Goal: Transaction & Acquisition: Purchase product/service

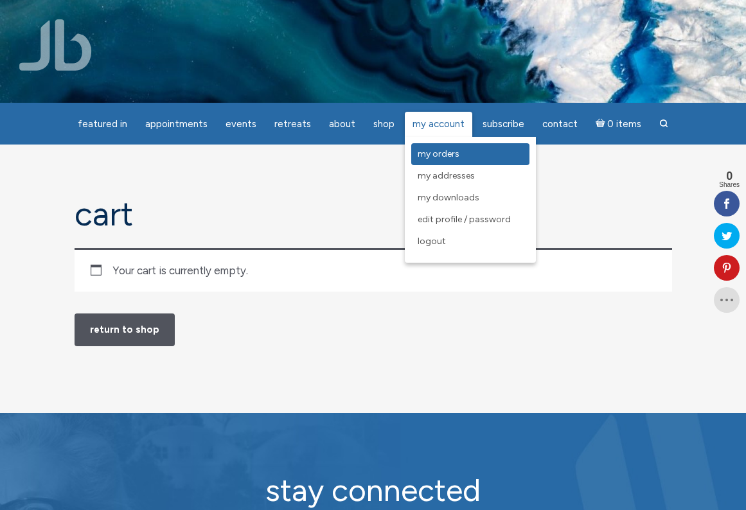
click at [427, 152] on span "My Orders" at bounding box center [439, 153] width 42 height 11
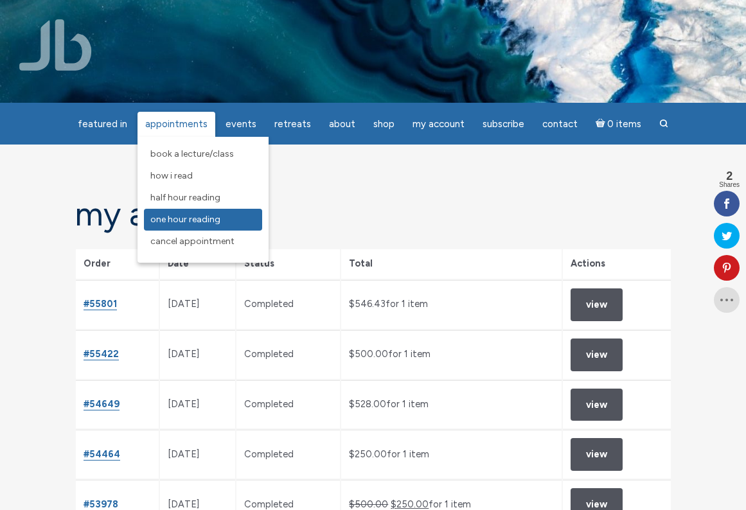
click at [200, 217] on span "One Hour Reading" at bounding box center [185, 219] width 70 height 11
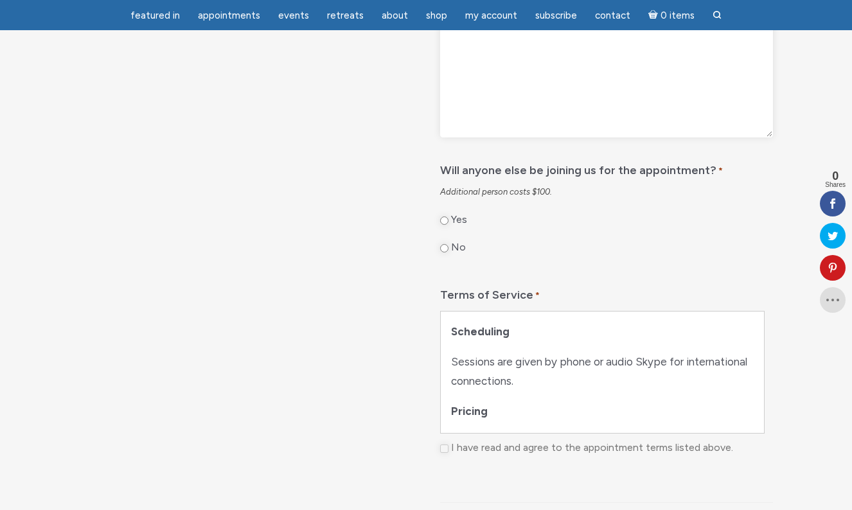
scroll to position [658, 0]
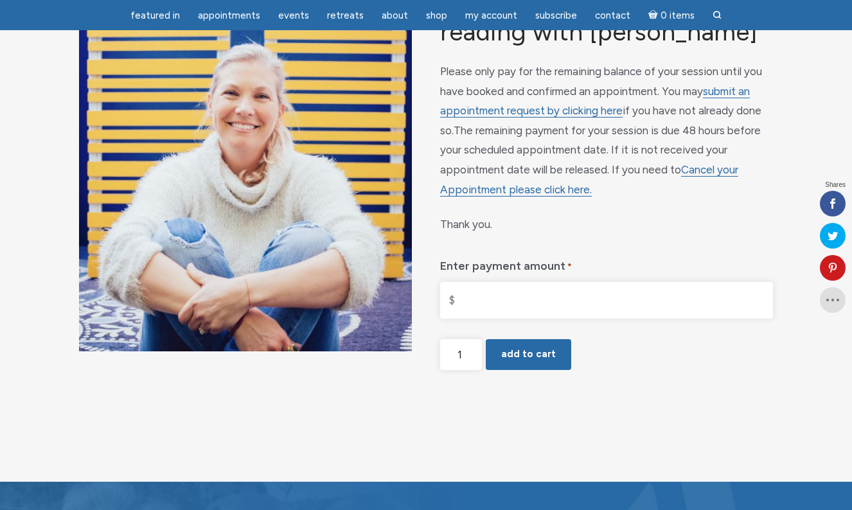
scroll to position [194, 0]
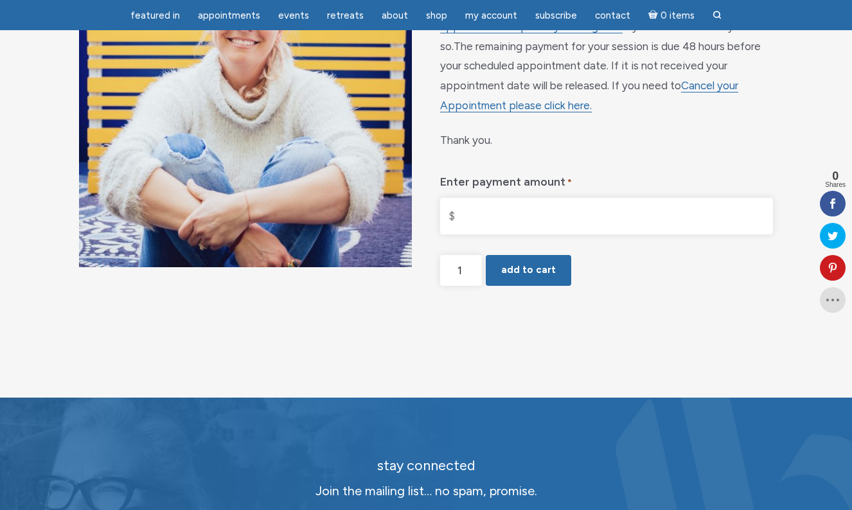
click at [531, 235] on input "Enter payment amount *" at bounding box center [606, 216] width 333 height 37
type input "$500.00"
click at [530, 286] on button "Add to cart" at bounding box center [528, 270] width 85 height 31
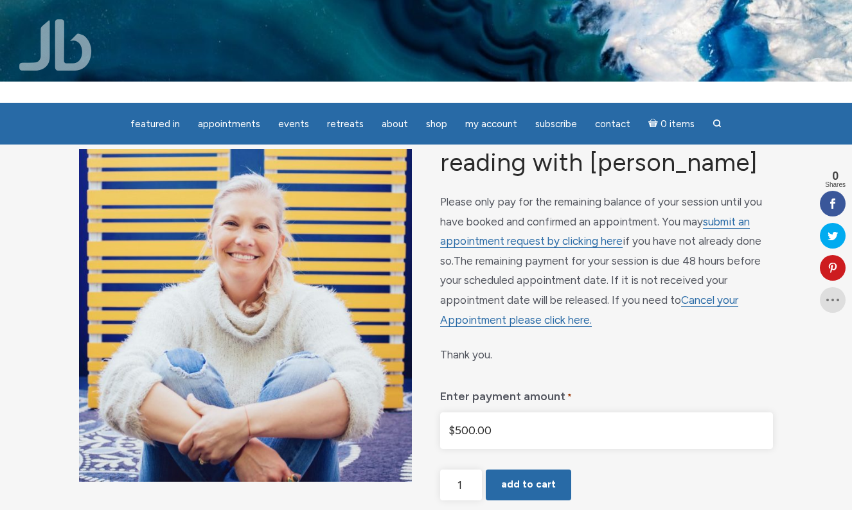
scroll to position [117, 0]
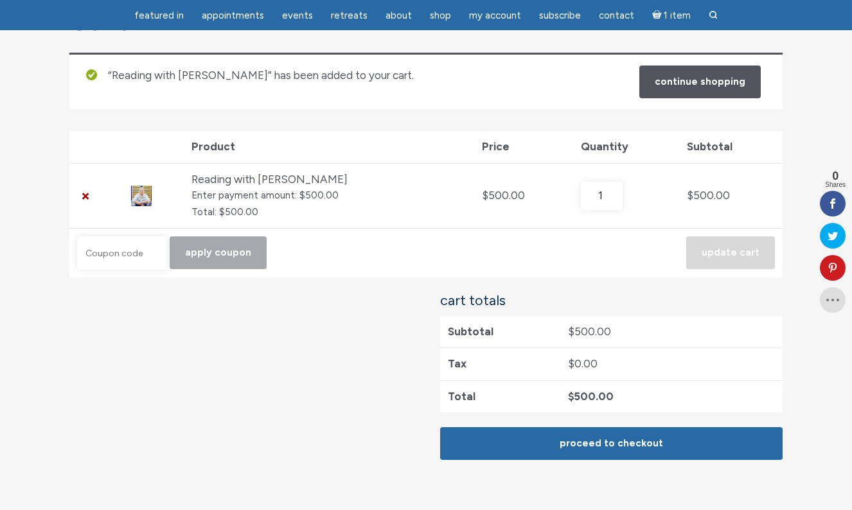
scroll to position [154, 0]
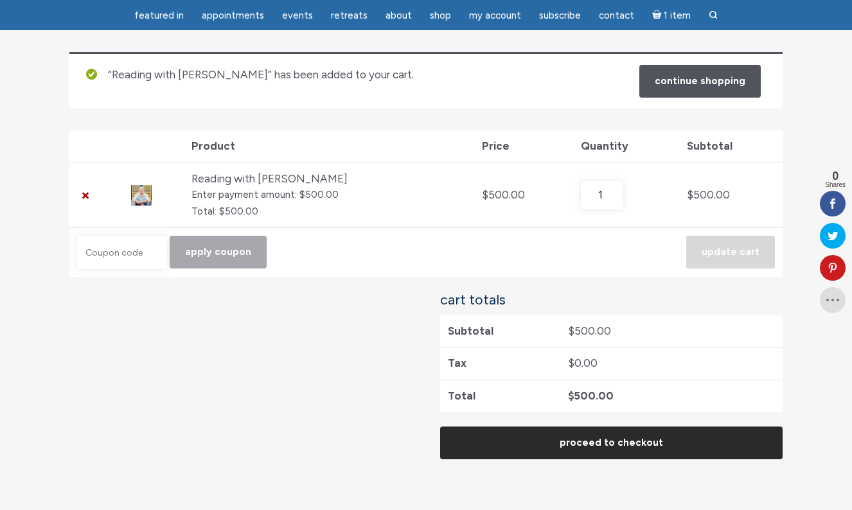
click at [572, 442] on link "Proceed to checkout" at bounding box center [611, 443] width 343 height 33
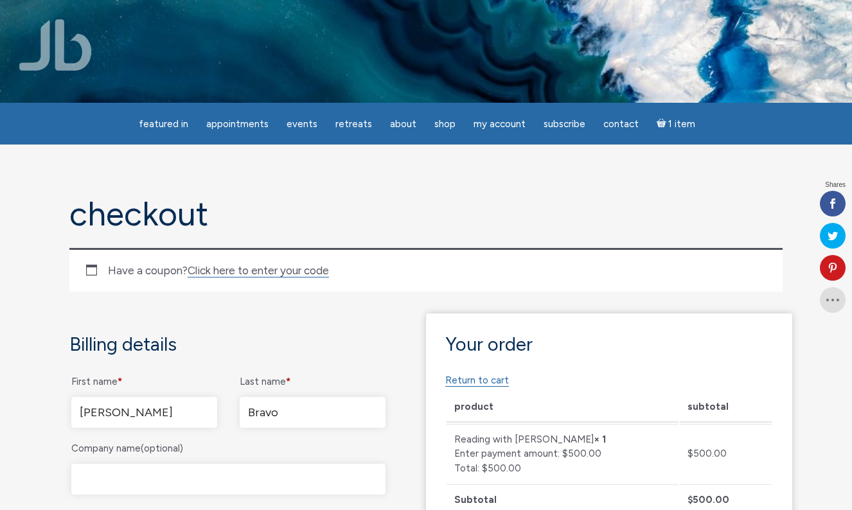
select select "GA"
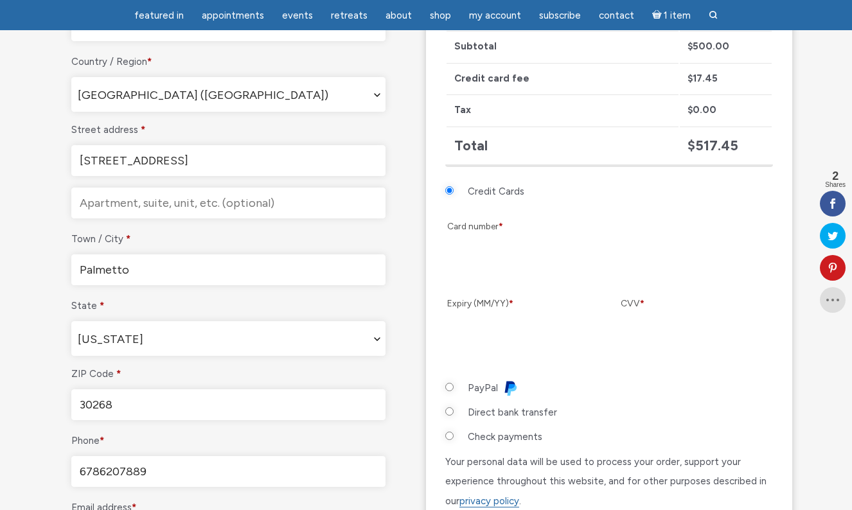
scroll to position [386, 0]
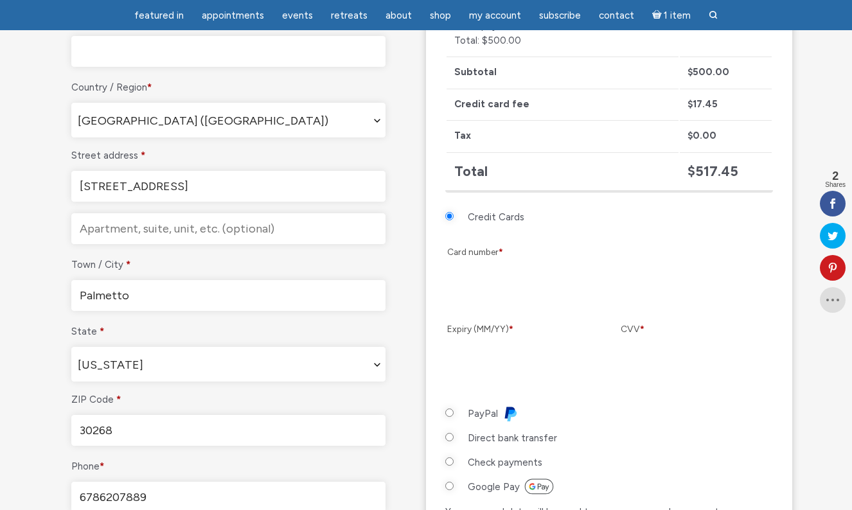
click at [704, 470] on li "Check payments Please send a check to: Love and Light, LLC 195 13th St, Suite 4…" at bounding box center [609, 466] width 328 height 24
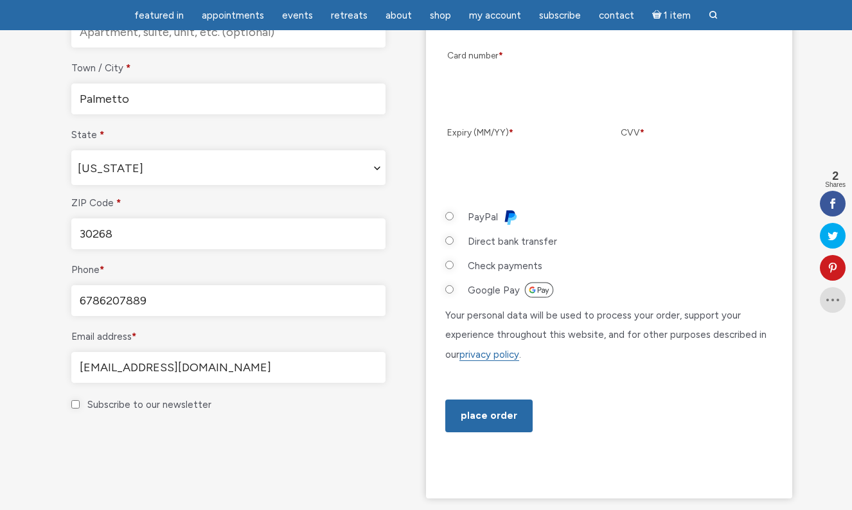
scroll to position [588, 0]
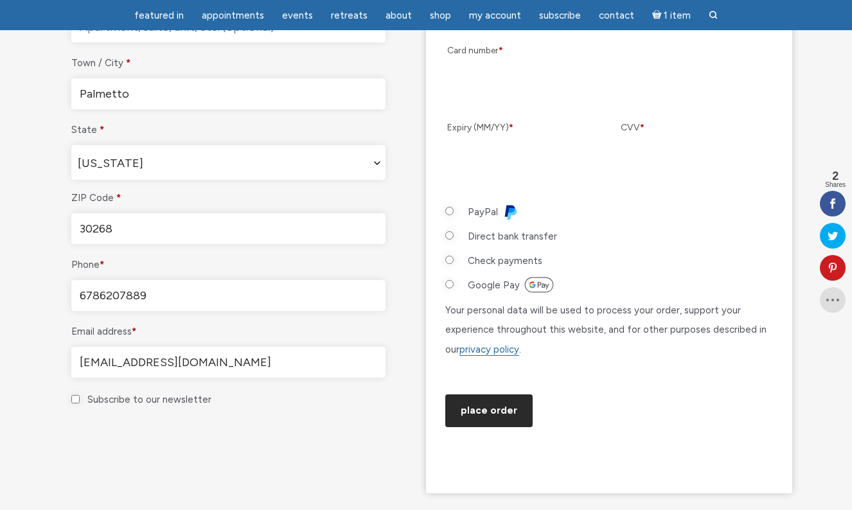
click at [498, 427] on button "Place order" at bounding box center [488, 411] width 87 height 33
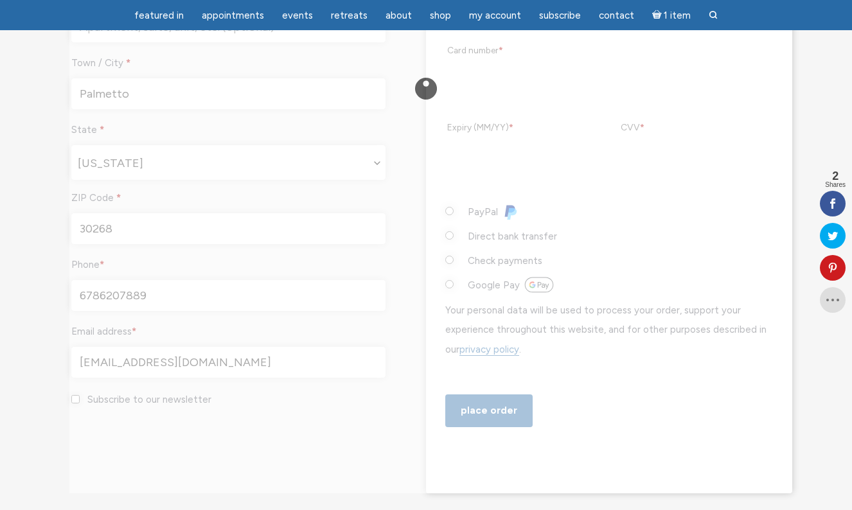
scroll to position [546, 0]
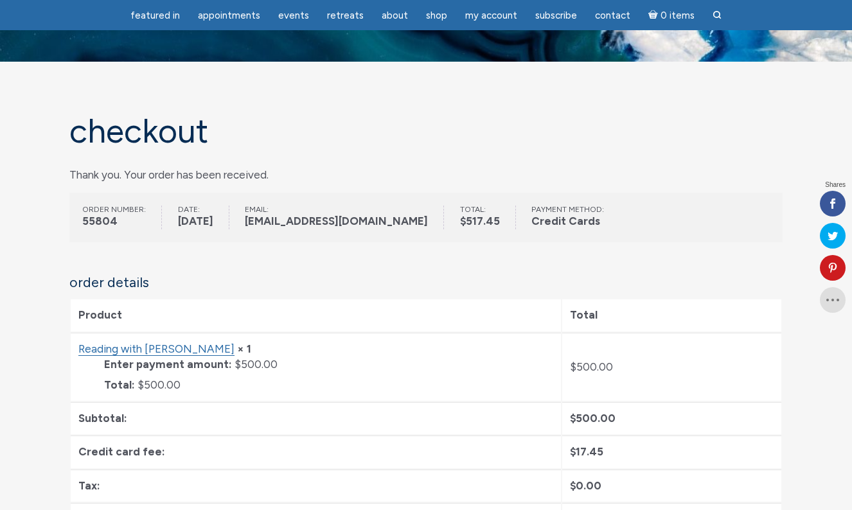
scroll to position [42, 0]
